Goal: Find specific page/section: Find specific page/section

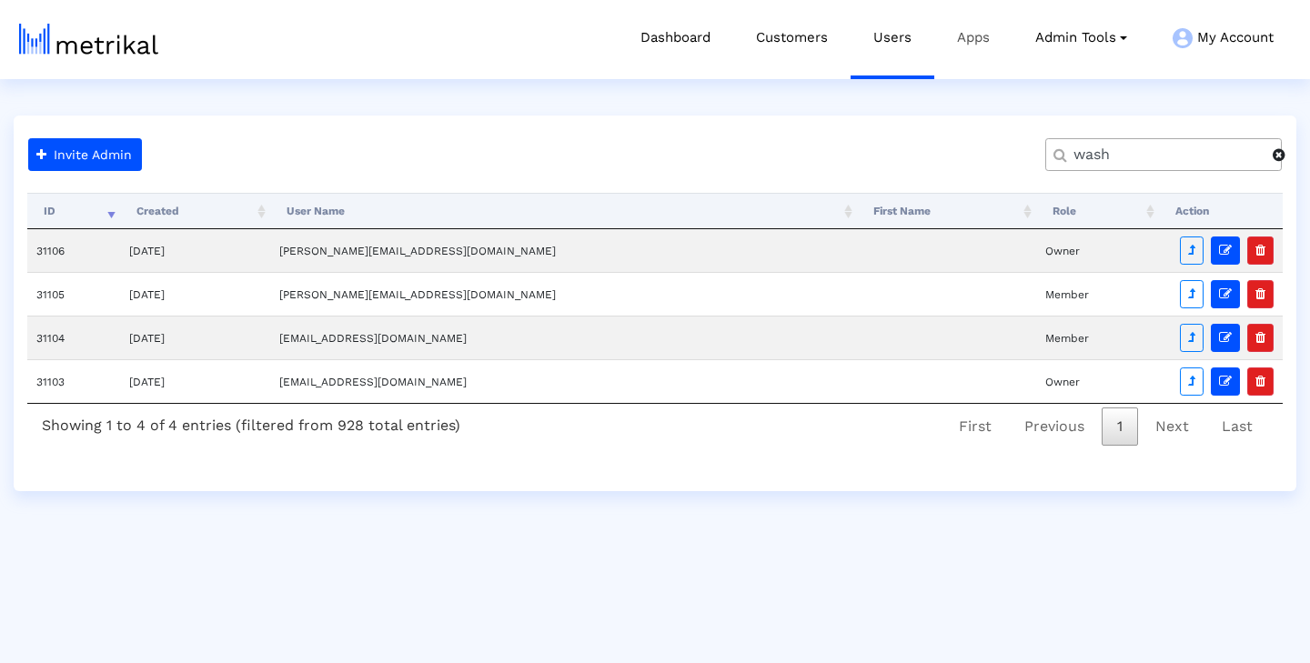
type input "wash"
click at [972, 47] on link "Apps" at bounding box center [973, 38] width 78 height 76
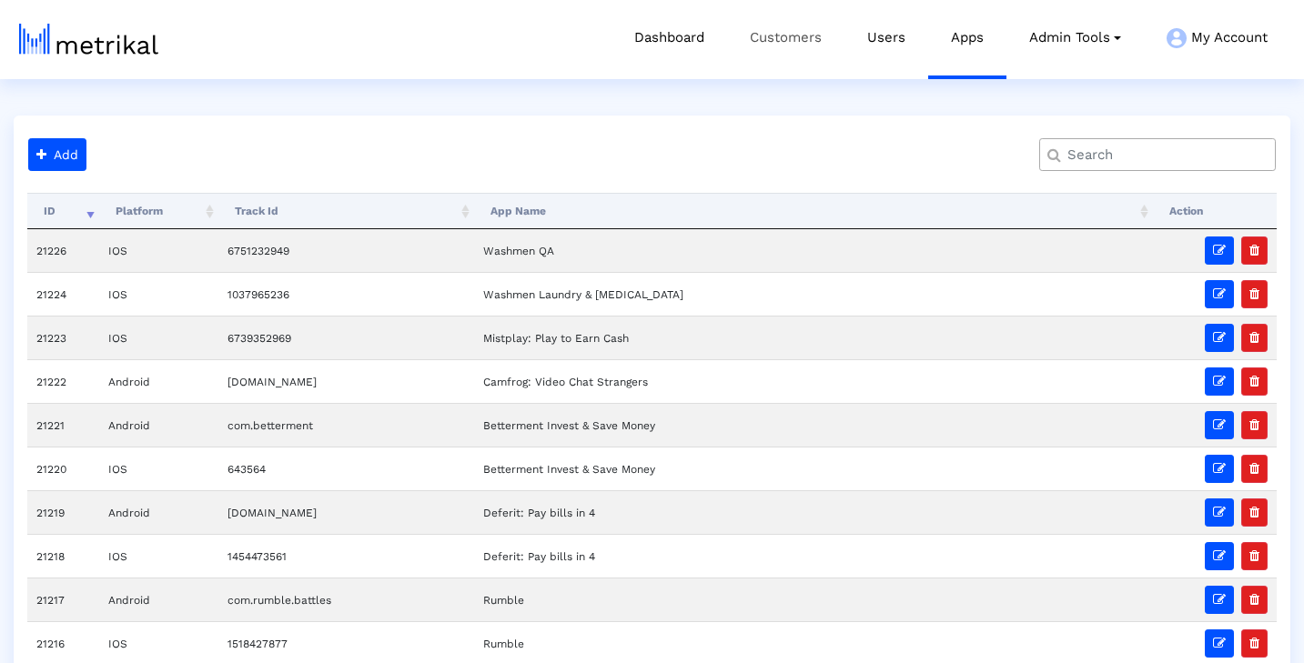
click at [778, 50] on link "Customers" at bounding box center [785, 38] width 117 height 76
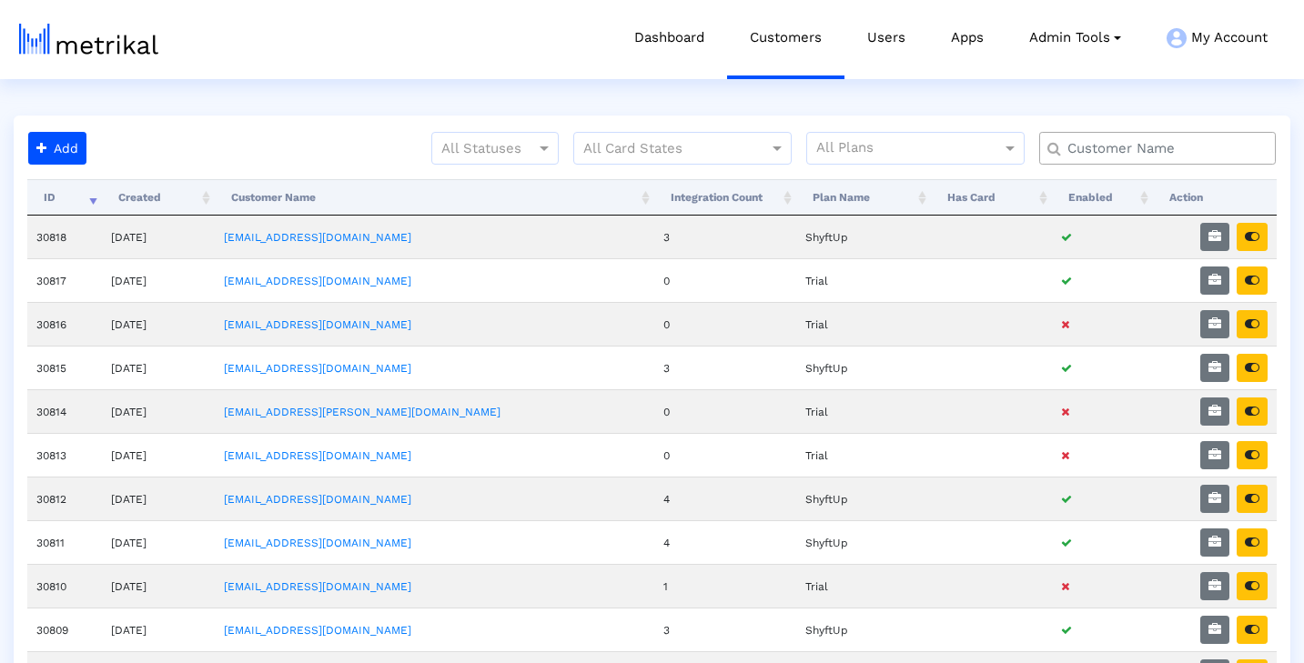
click at [1132, 150] on input "text" at bounding box center [1161, 148] width 214 height 19
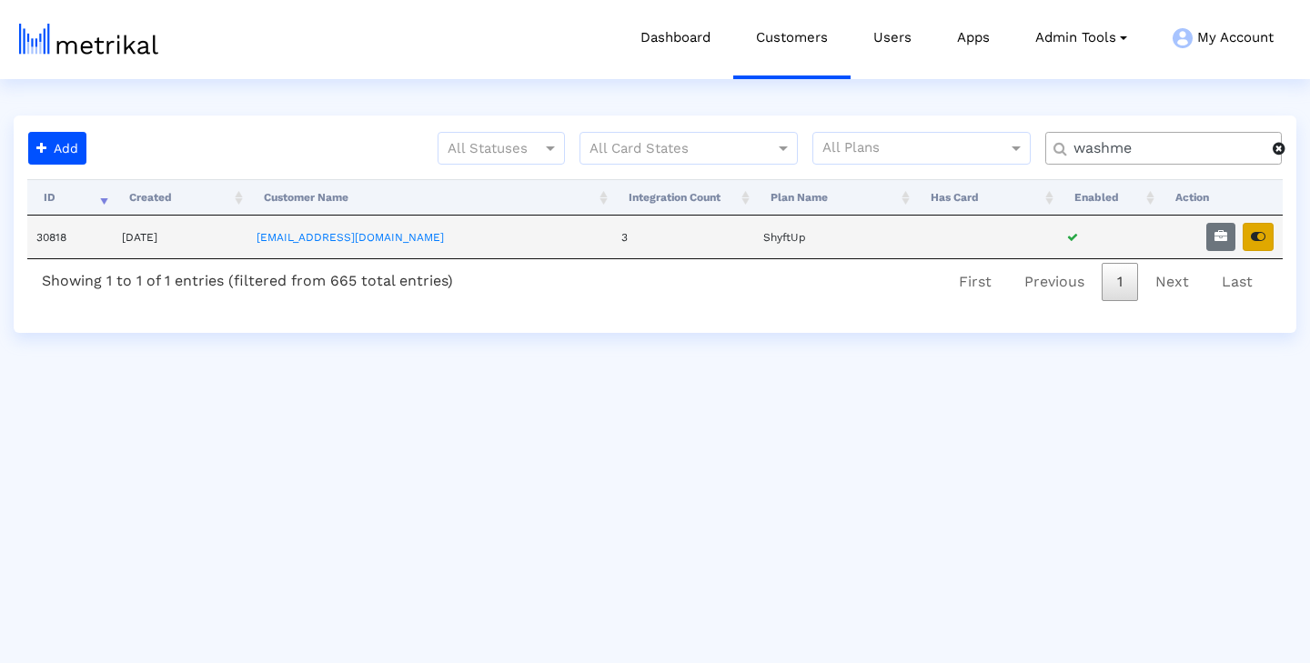
type input "washme"
click at [1256, 237] on icon "button" at bounding box center [1258, 236] width 15 height 13
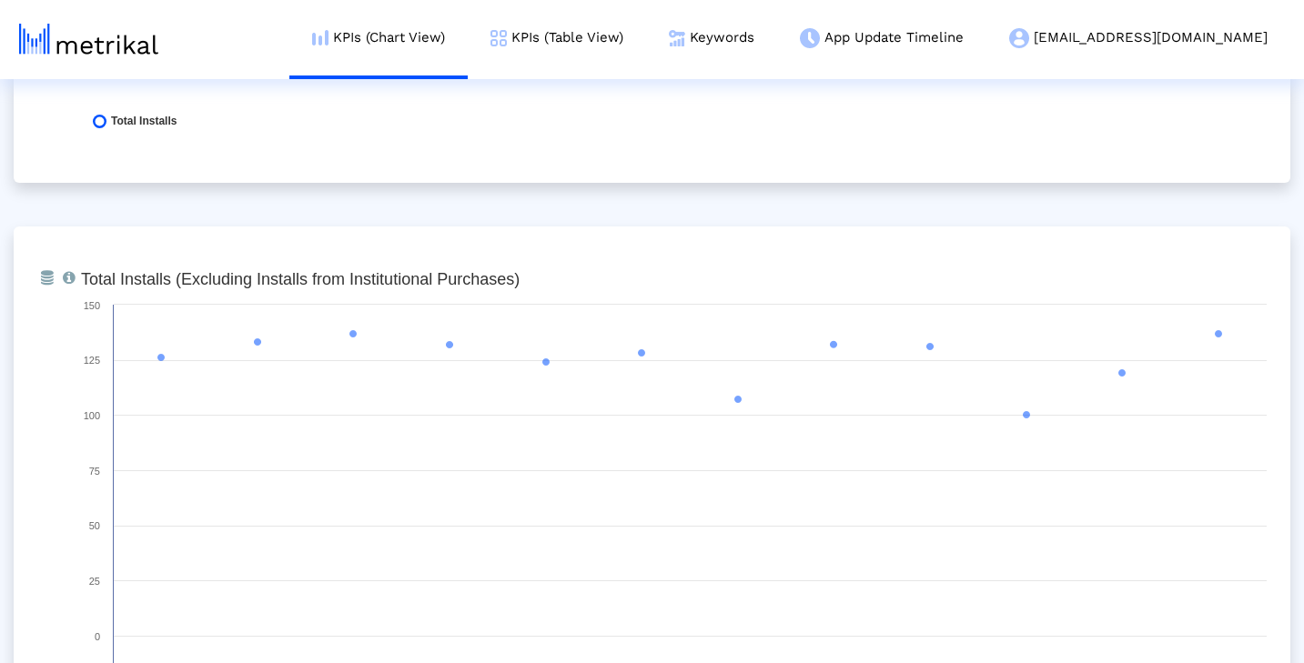
scroll to position [1021, 0]
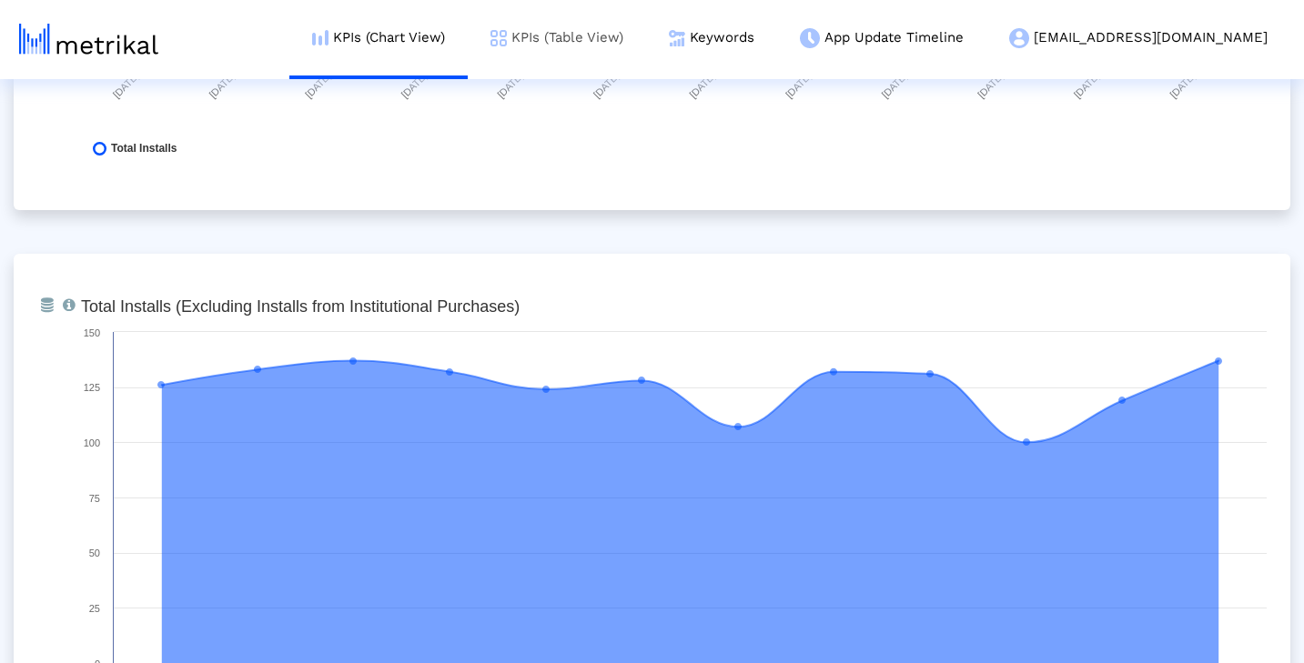
click at [645, 42] on link "KPIs (Table View)" at bounding box center [557, 38] width 178 height 76
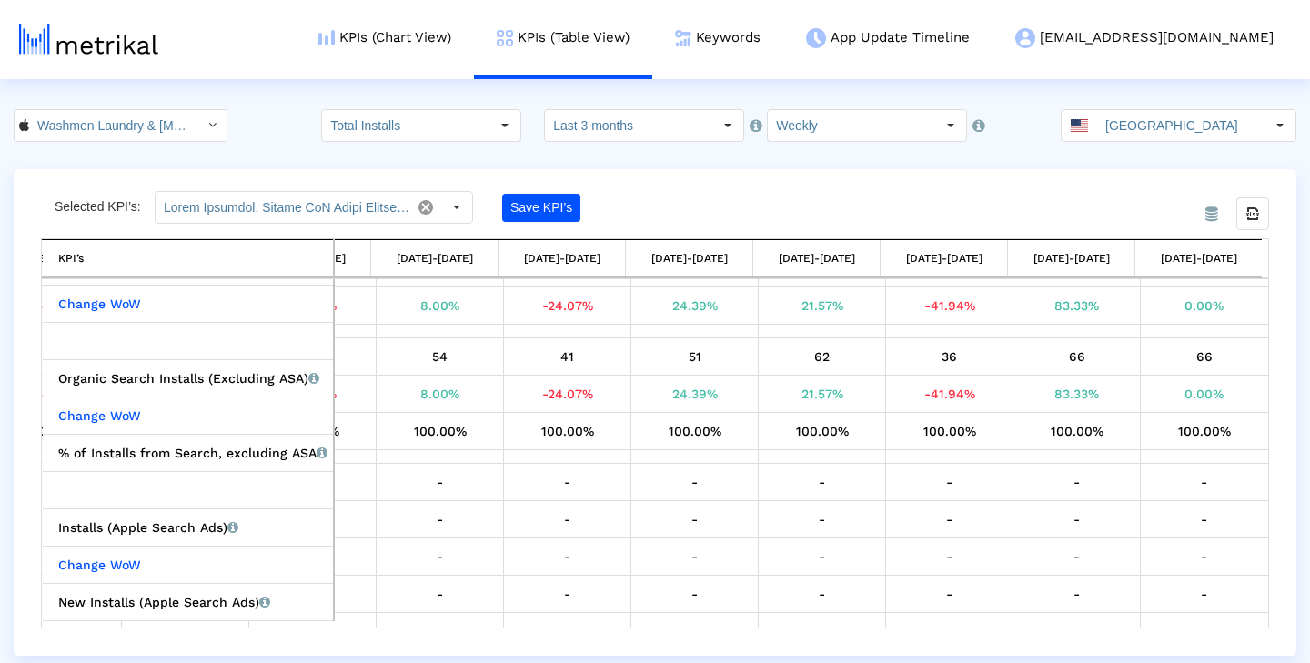
scroll to position [470, 0]
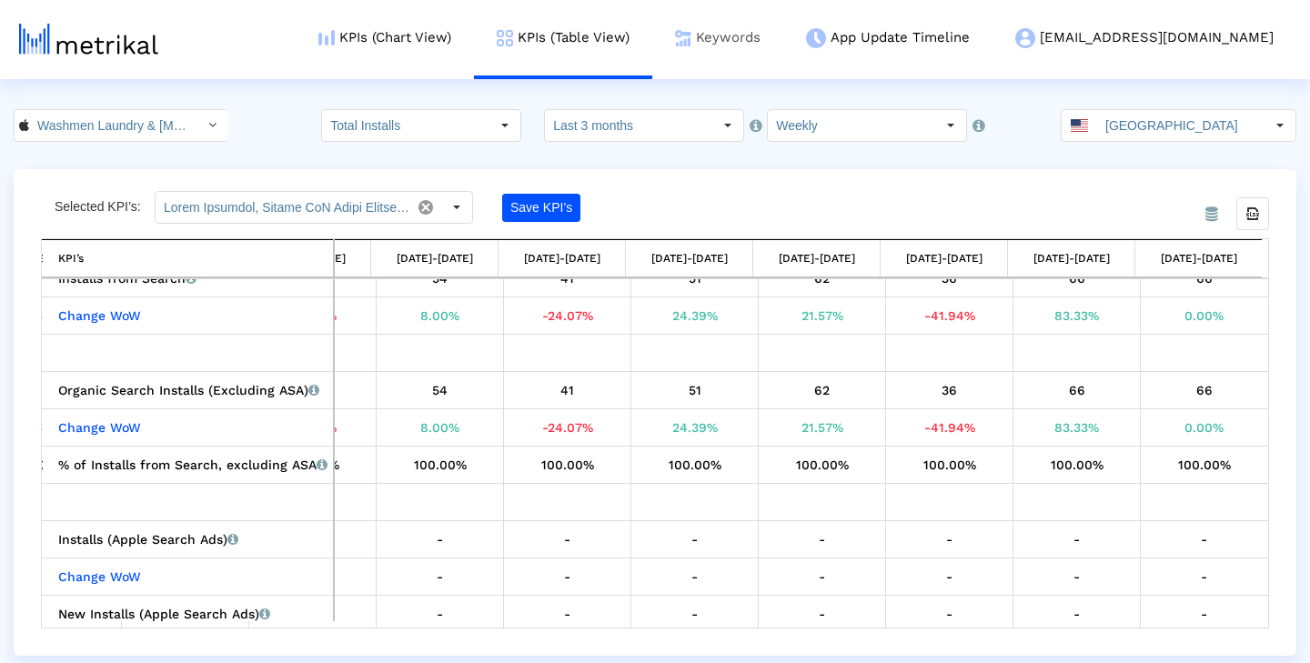
click at [783, 46] on link "Keywords" at bounding box center [717, 38] width 131 height 76
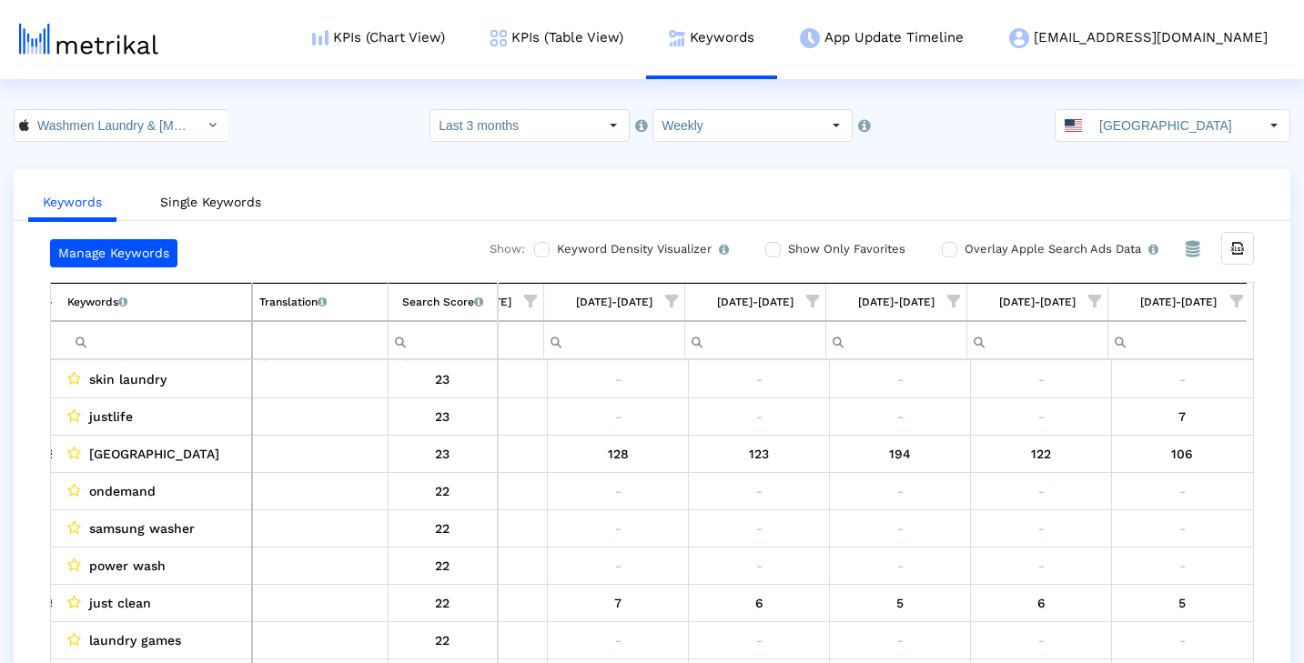
click at [173, 300] on td "Keywords List of keywords that are currently being tracked in Mobile Action." at bounding box center [152, 303] width 200 height 38
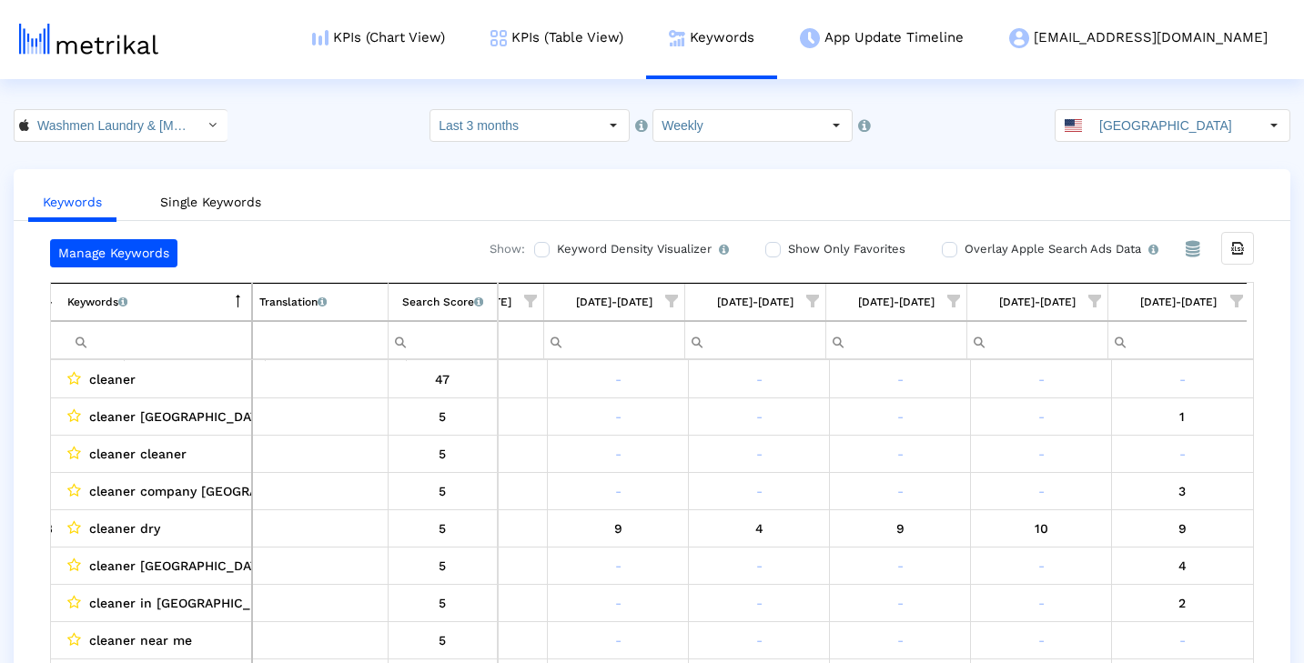
click at [205, 305] on td "Keywords List of keywords that are currently being tracked in Mobile Action." at bounding box center [152, 303] width 200 height 38
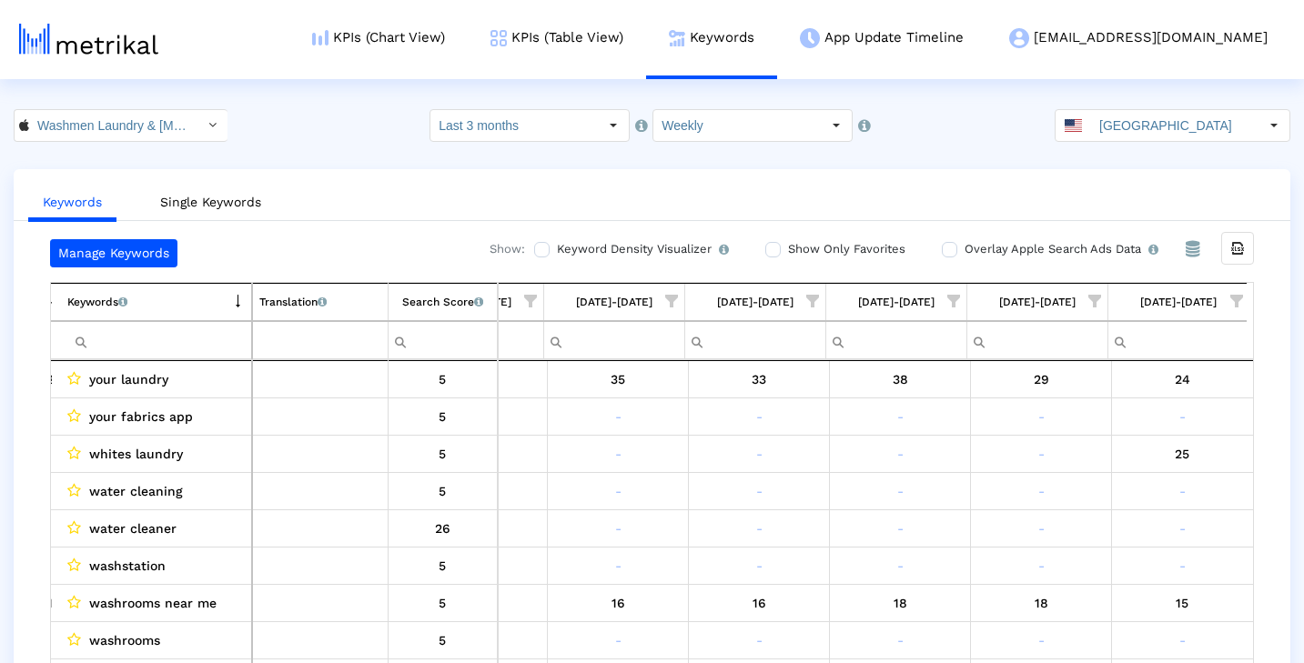
click at [188, 345] on input "Filter cell" at bounding box center [159, 341] width 184 height 30
click at [255, 200] on link "Single Keywords" at bounding box center [211, 203] width 130 height 34
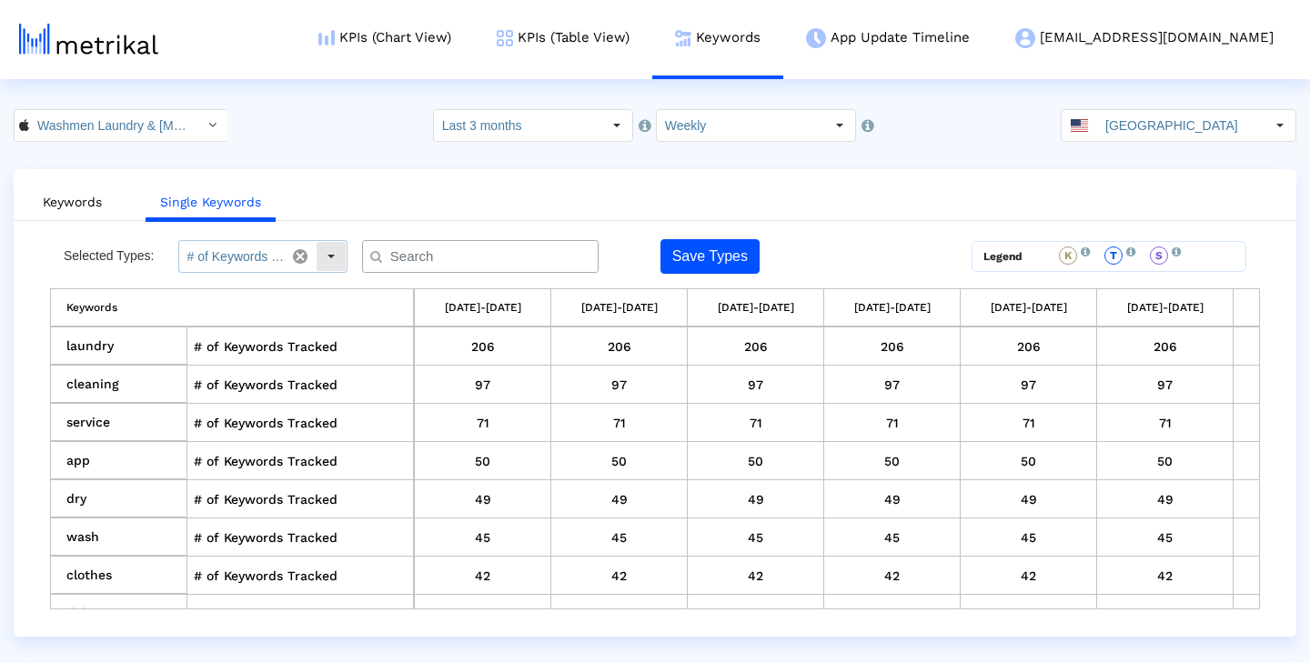
click at [334, 256] on div "Select" at bounding box center [331, 256] width 29 height 29
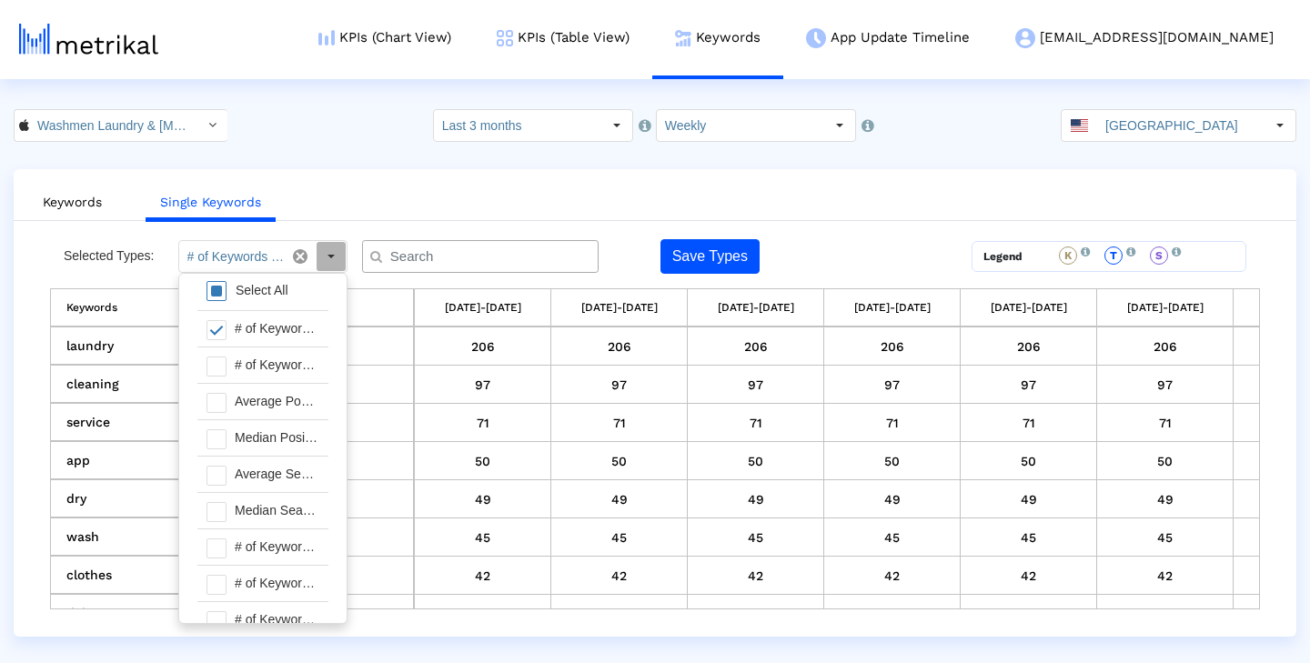
click at [378, 146] on crea-index "Washmen Laundry & [MEDICAL_DATA] < 1037965236 > Select how far back from [DATE]…" at bounding box center [655, 373] width 1310 height 528
